Goal: Information Seeking & Learning: Learn about a topic

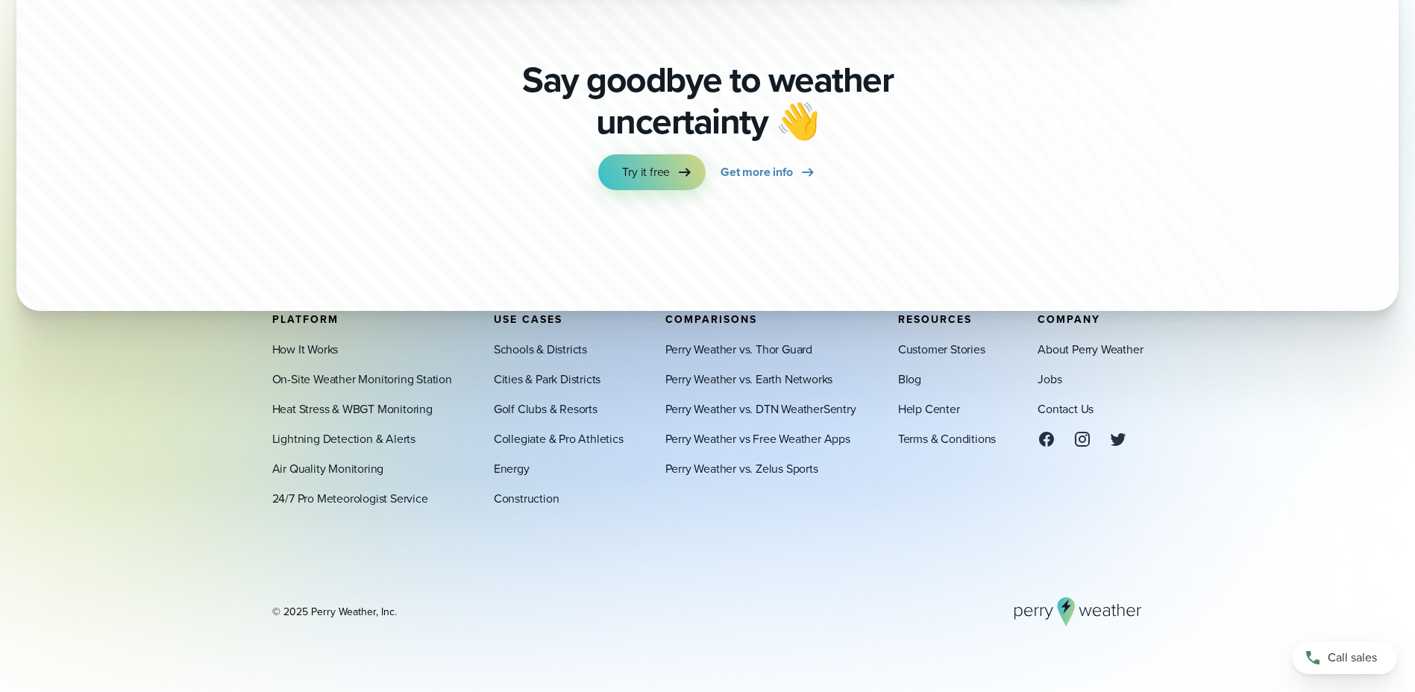
scroll to position [5228, 0]
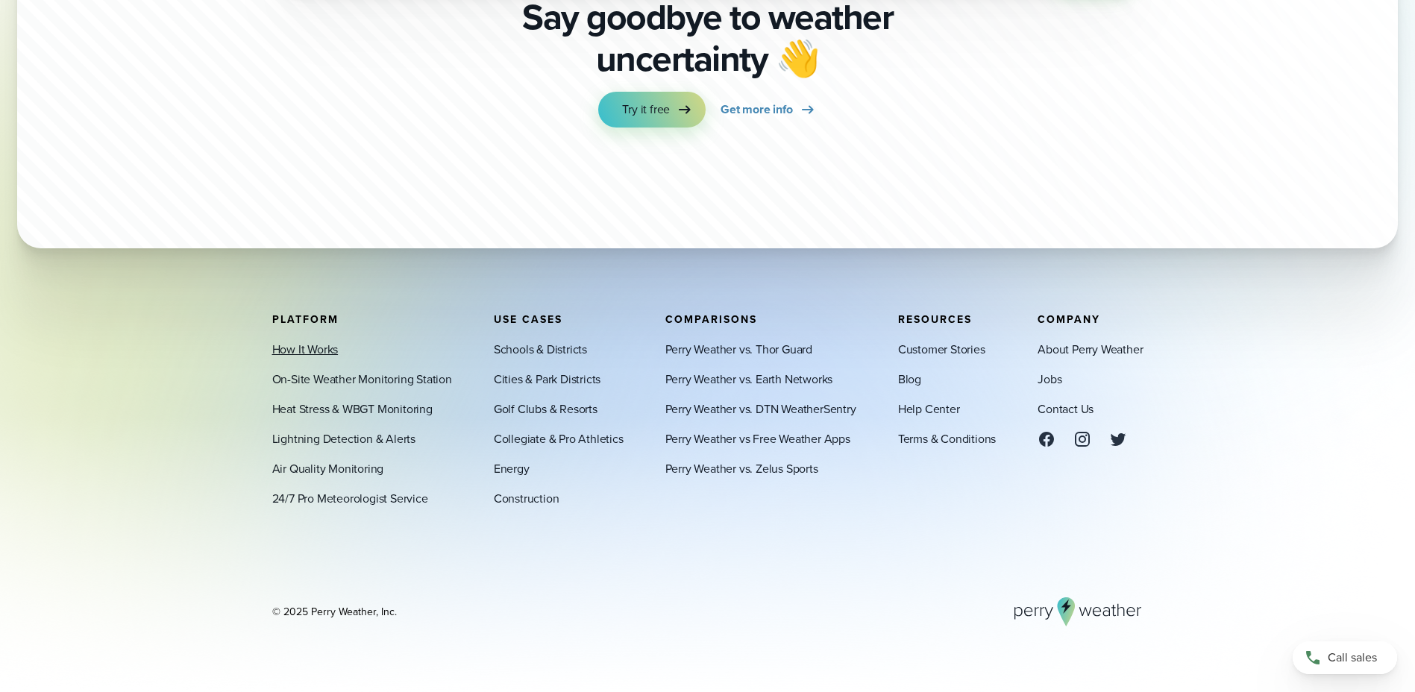
click at [312, 347] on link "How It Works" at bounding box center [305, 349] width 66 height 18
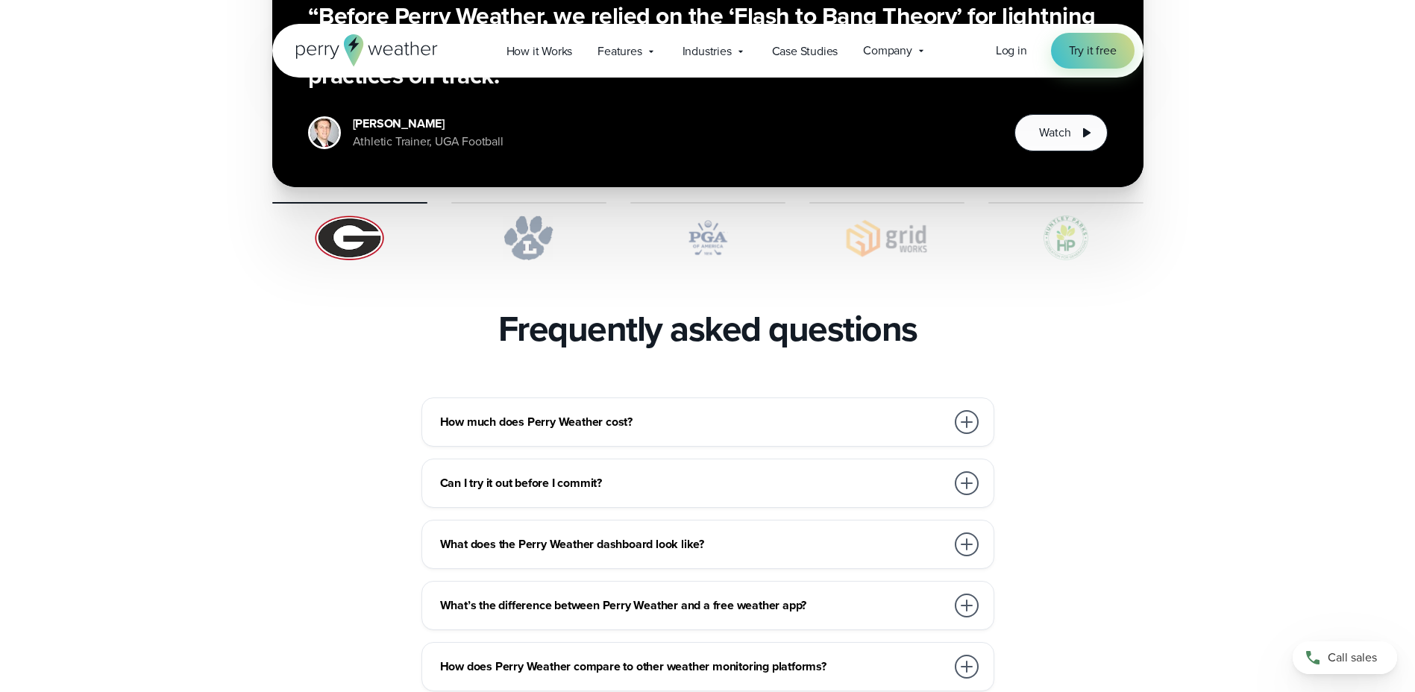
scroll to position [3059, 0]
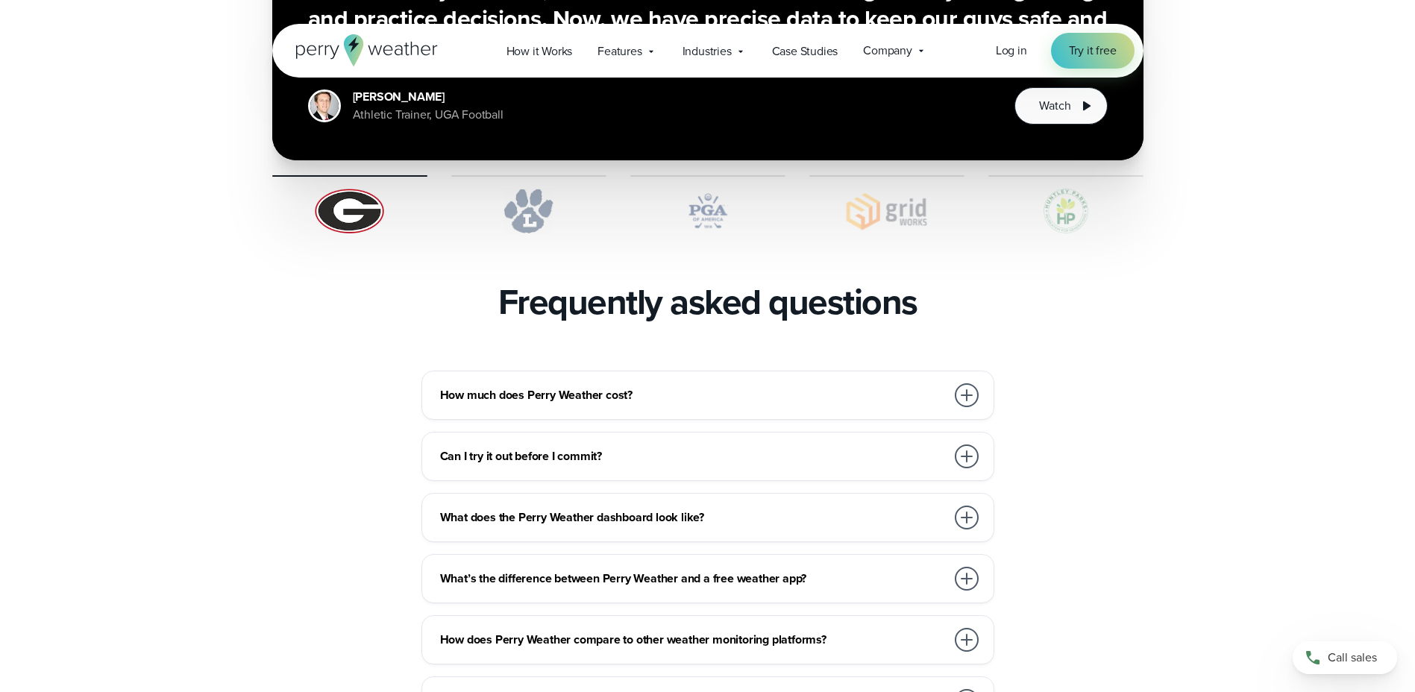
click at [968, 384] on div at bounding box center [967, 396] width 24 height 24
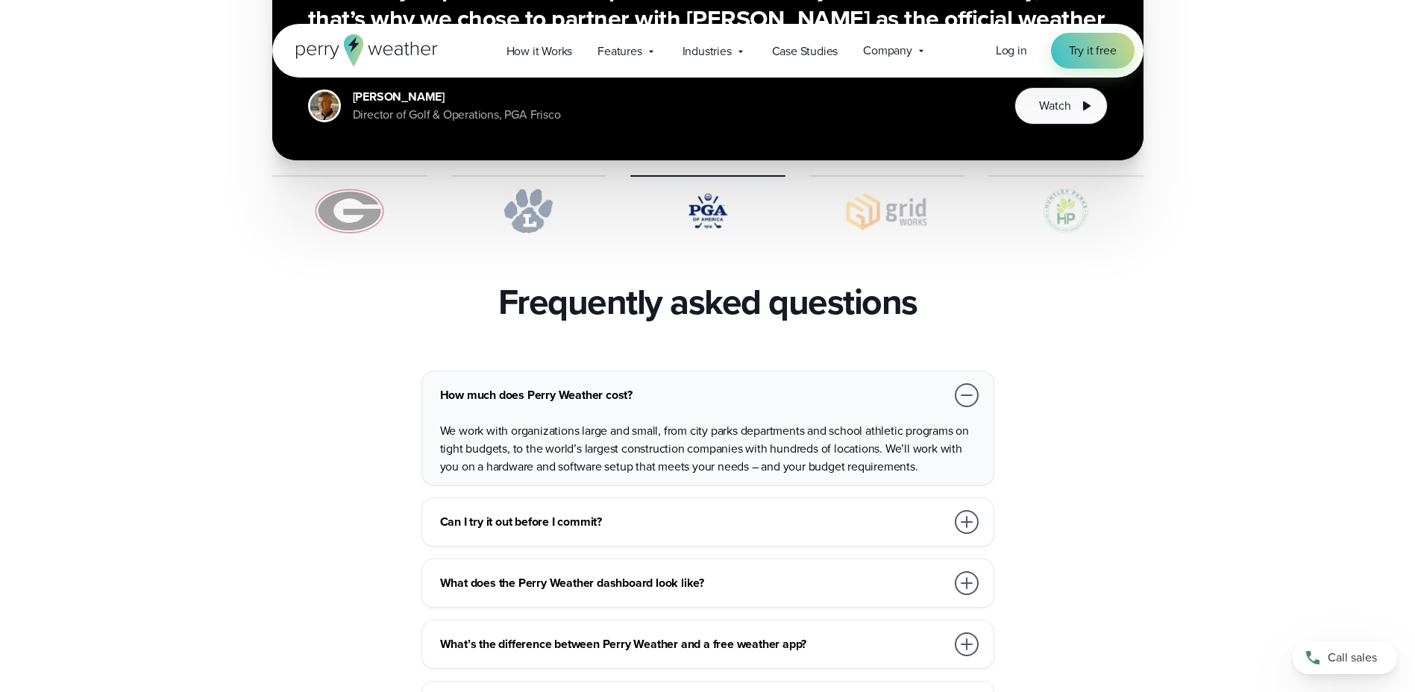
click at [971, 633] on div at bounding box center [967, 645] width 24 height 24
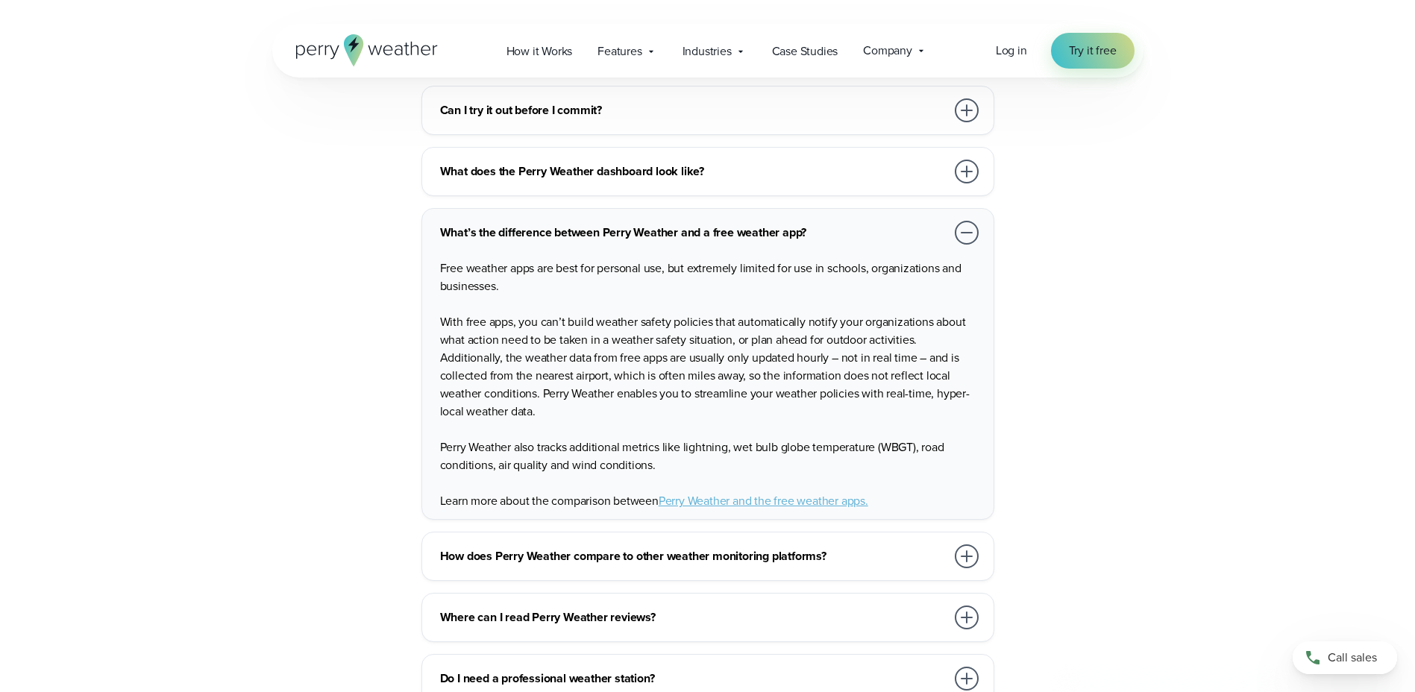
scroll to position [3432, 0]
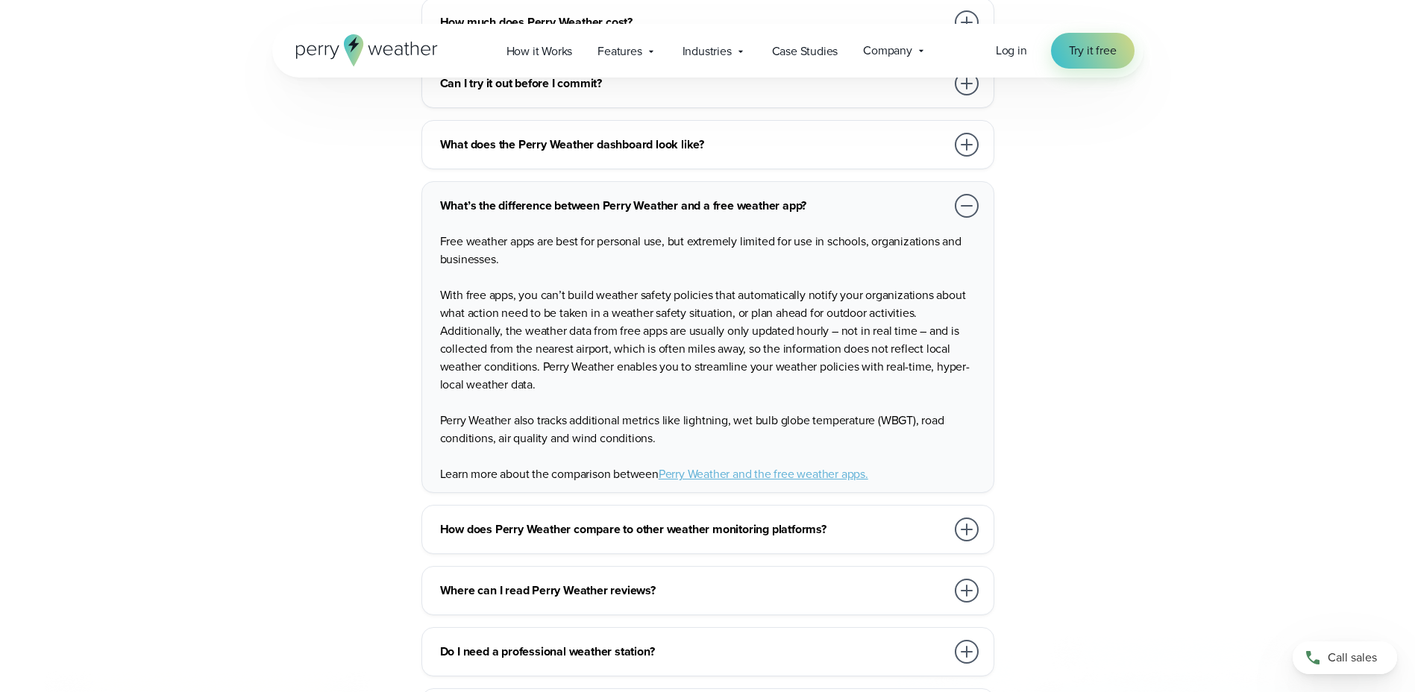
click at [965, 518] on div at bounding box center [967, 530] width 24 height 24
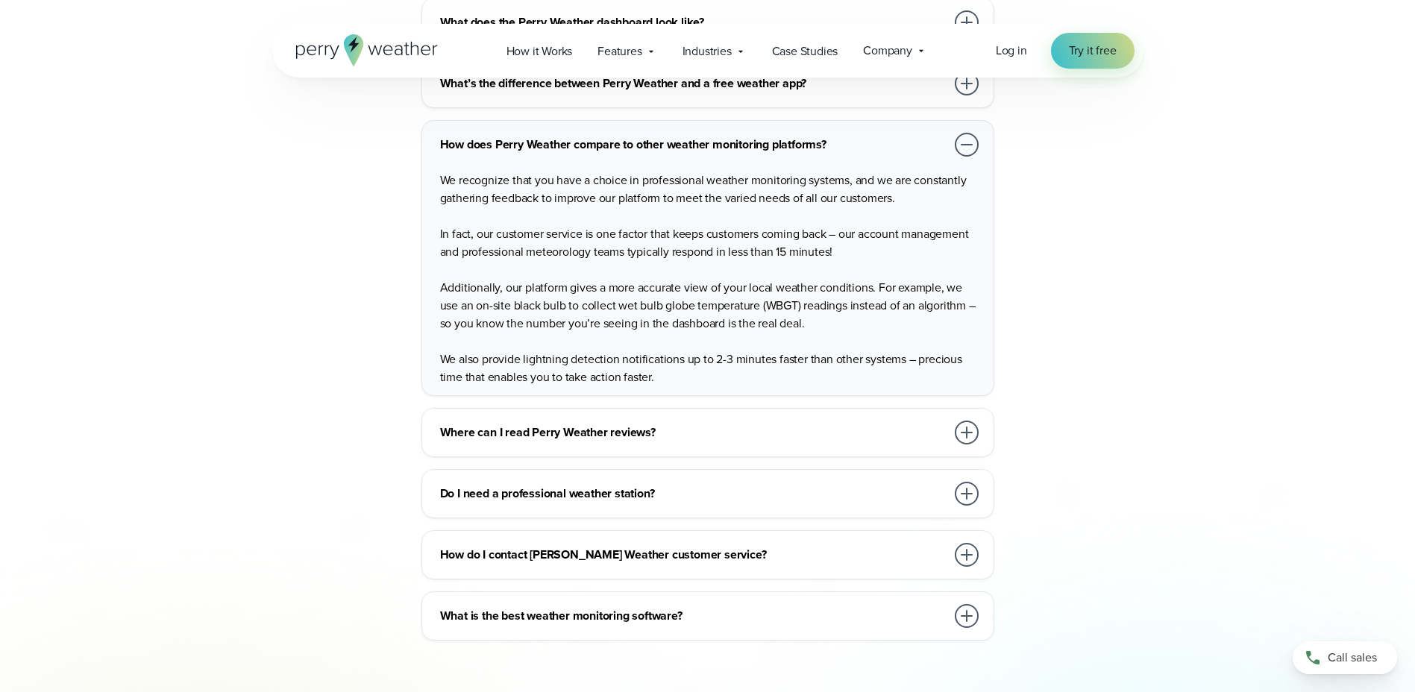
scroll to position [3582, 0]
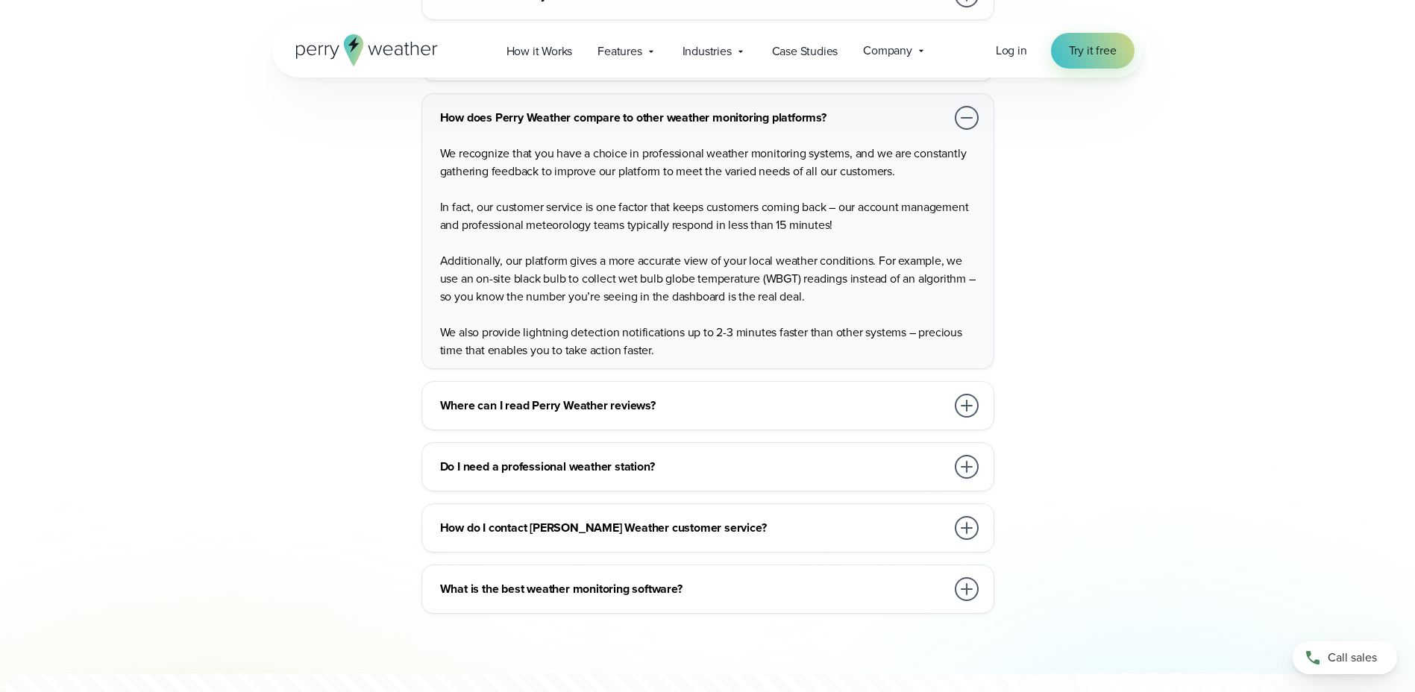
click at [962, 455] on div at bounding box center [967, 467] width 24 height 24
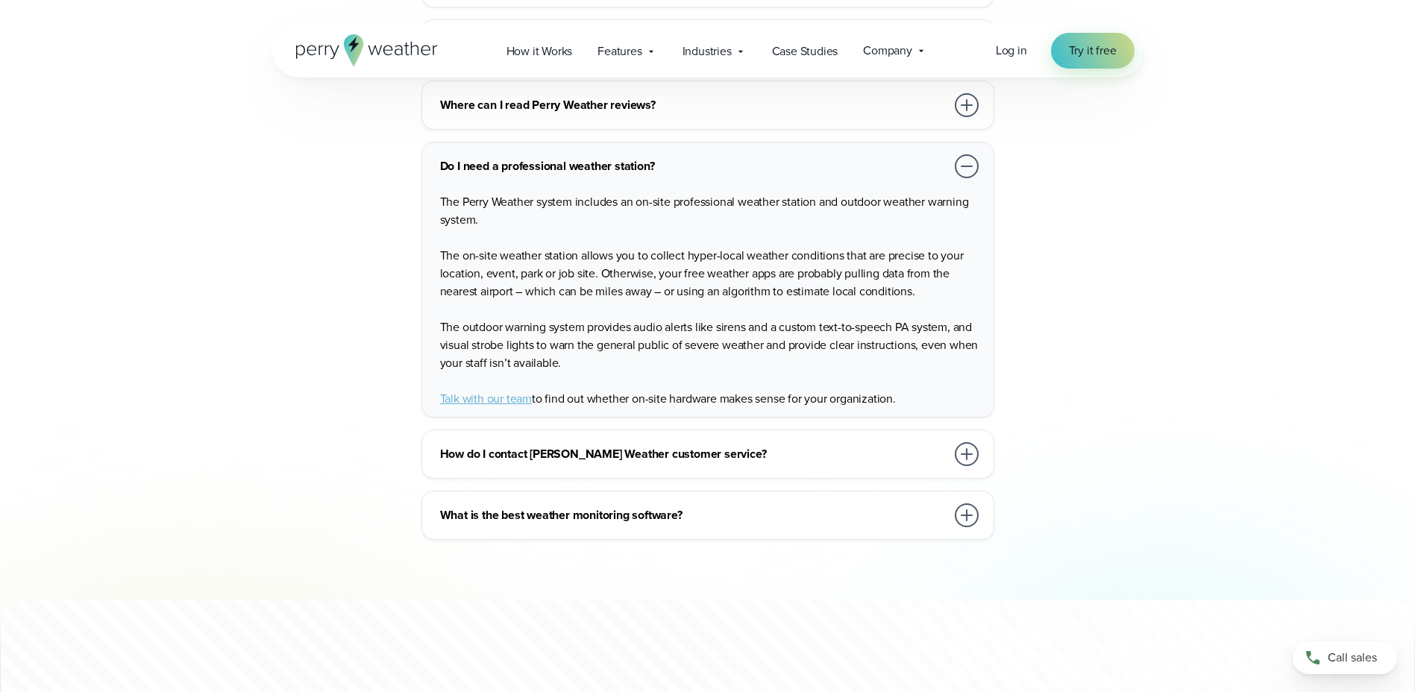
scroll to position [3656, 0]
click at [968, 503] on div at bounding box center [967, 515] width 24 height 24
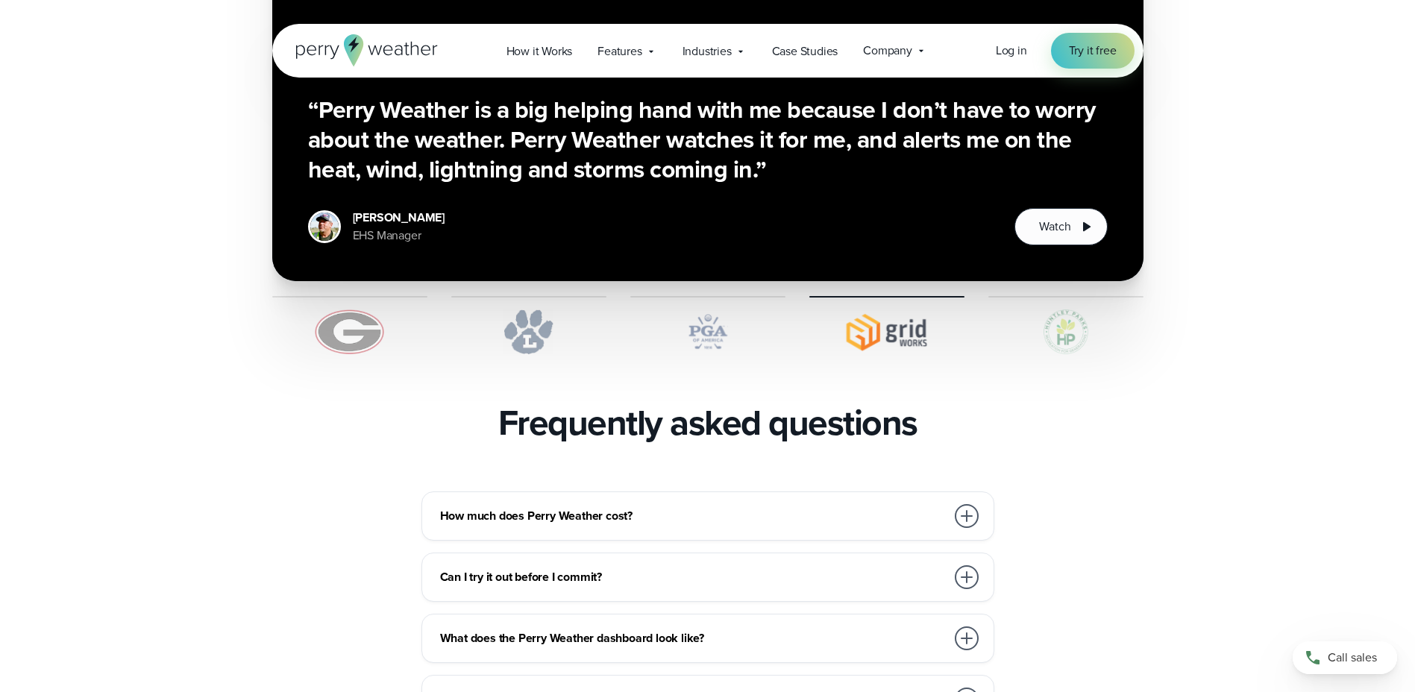
scroll to position [2686, 0]
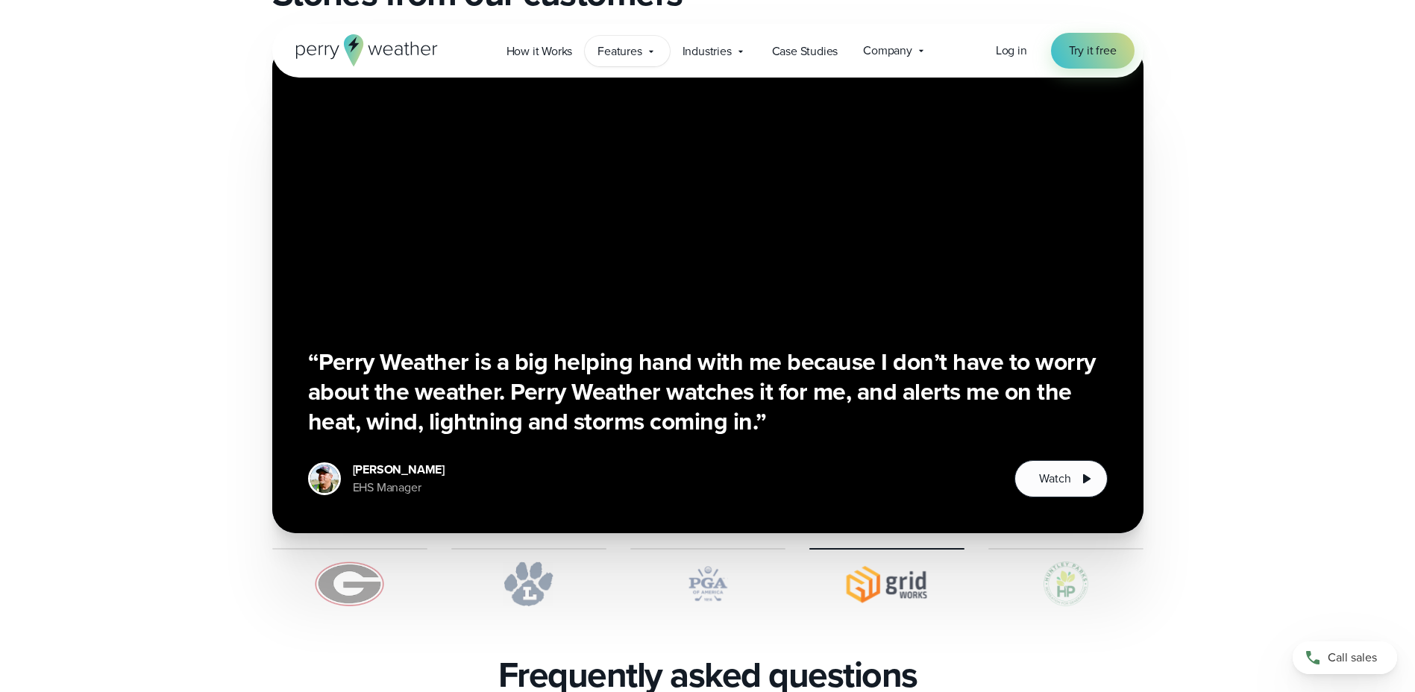
click at [636, 58] on span "Features" at bounding box center [620, 52] width 44 height 18
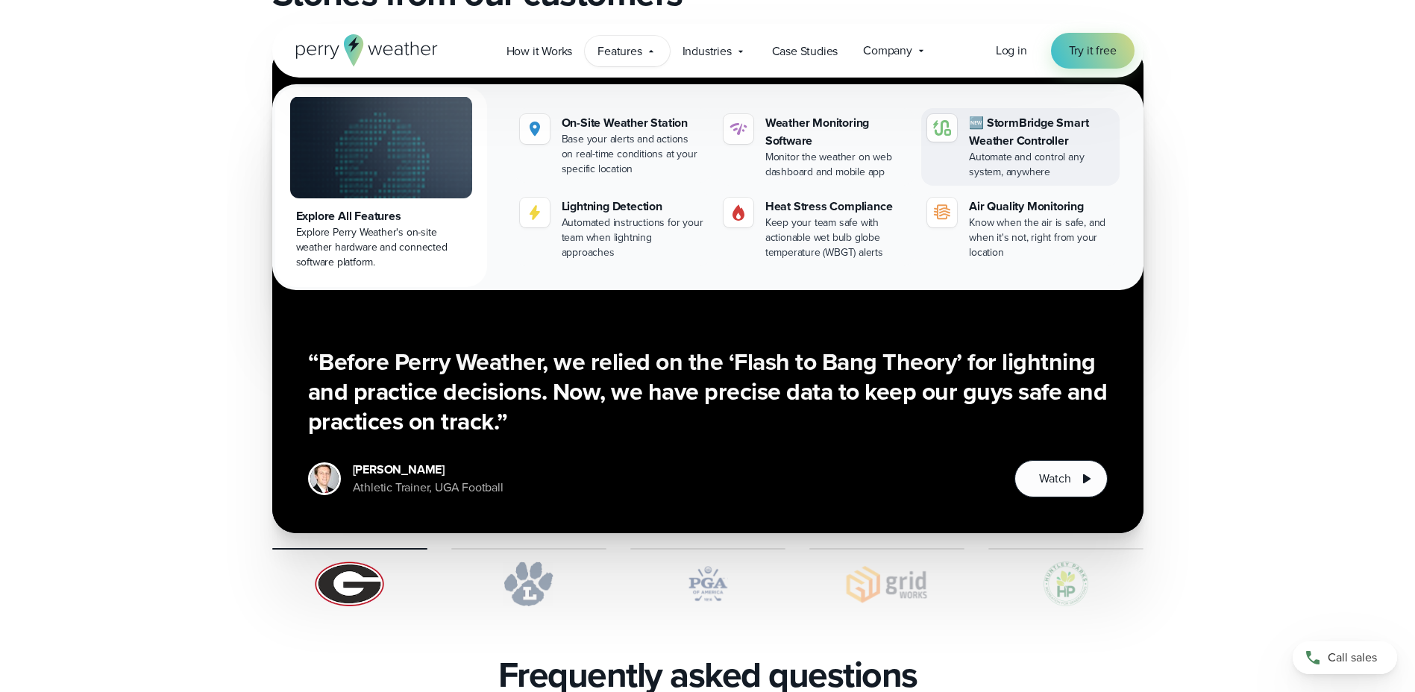
click at [990, 131] on div "🆕 StormBridge Smart Weather Controller" at bounding box center [1041, 132] width 144 height 36
